Goal: Check status: Check status

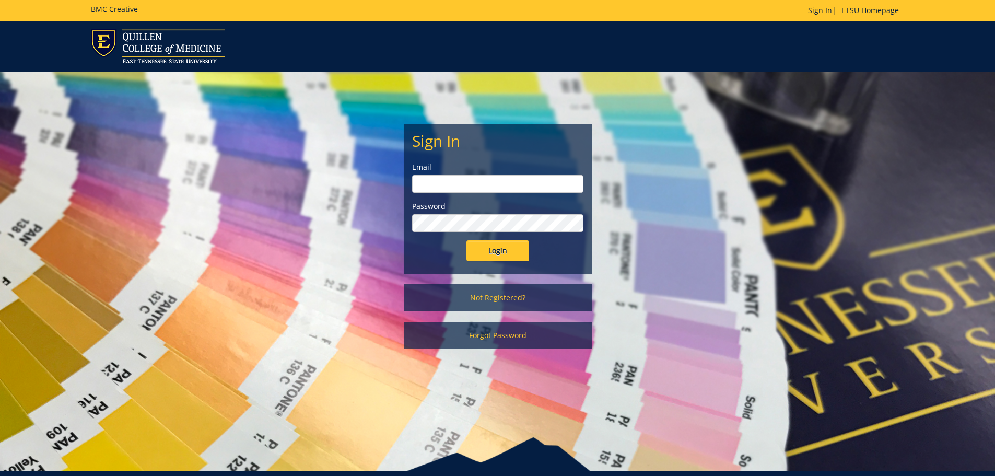
type input "[PERSON_NAME][EMAIL_ADDRESS][DOMAIN_NAME]"
click at [500, 255] on input "Login" at bounding box center [497, 250] width 63 height 21
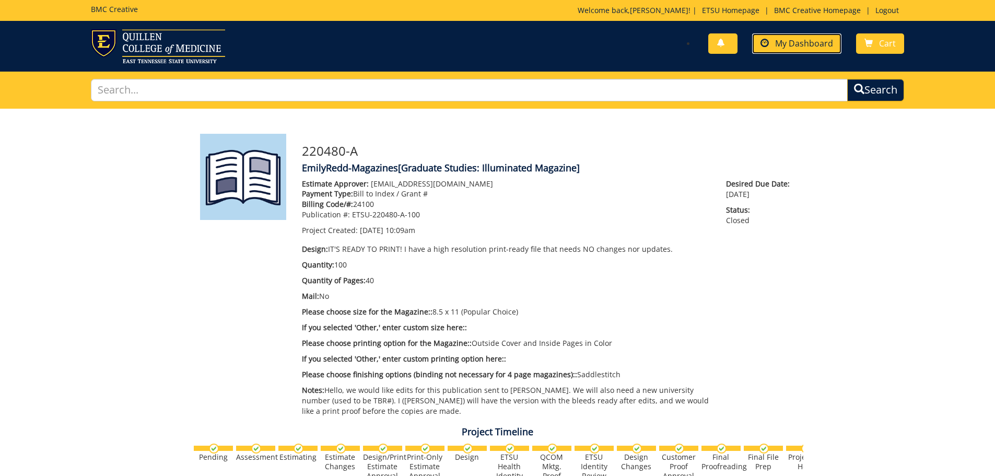
click at [817, 44] on span "My Dashboard" at bounding box center [804, 43] width 58 height 11
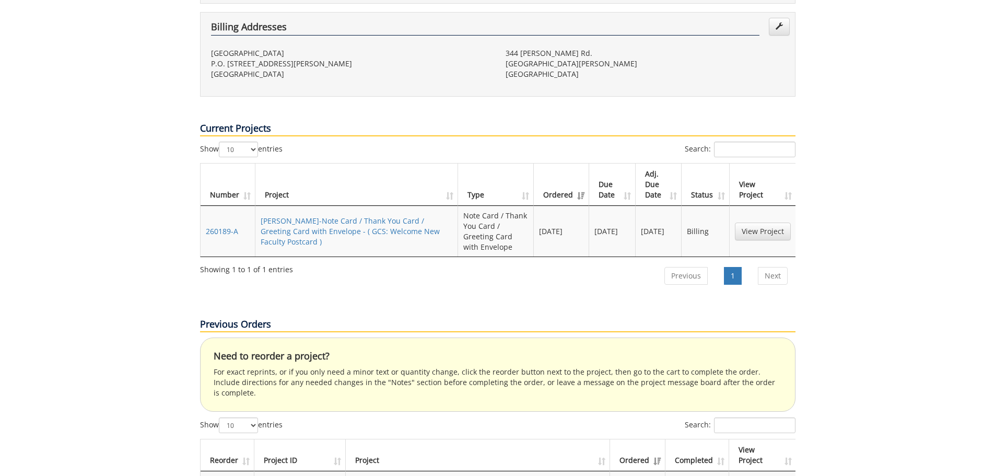
scroll to position [313, 0]
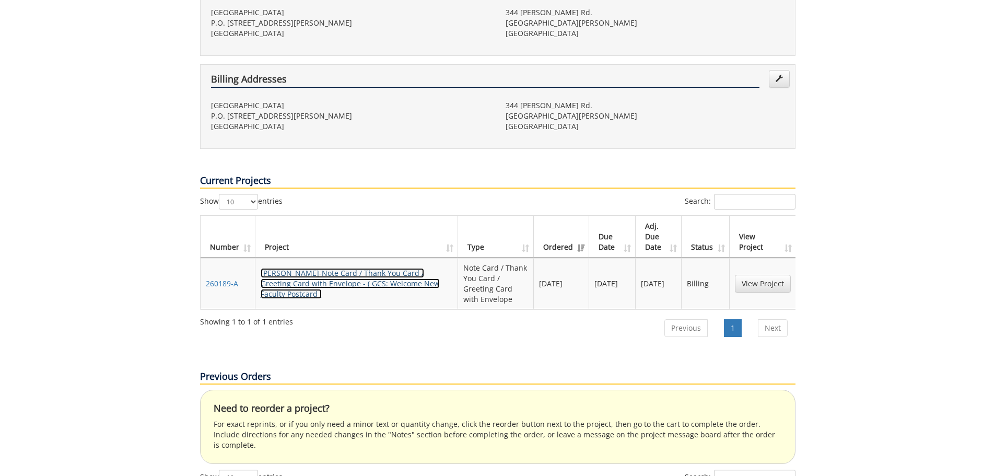
click at [386, 268] on link "EmilyRedd-Note Card / Thank You Card / Greeting Card with Envelope - ( GCS: Wel…" at bounding box center [350, 283] width 179 height 31
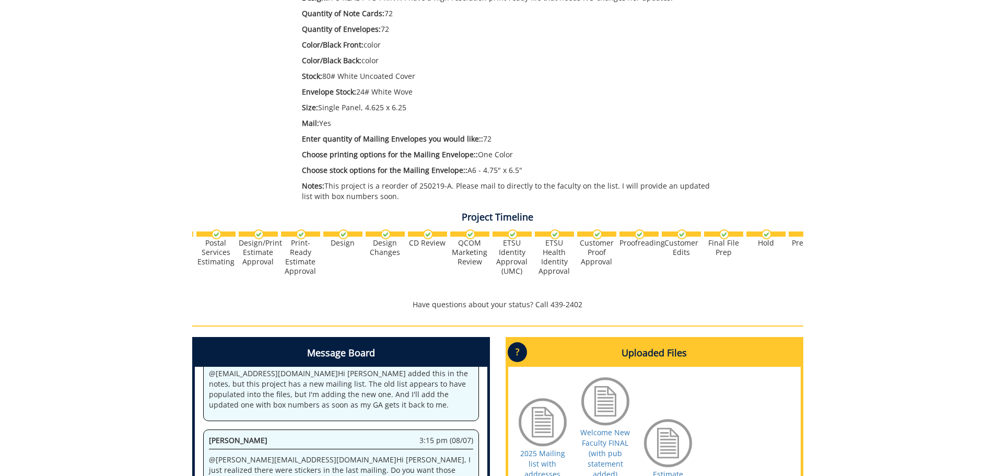
scroll to position [0, 118]
